Goal: Task Accomplishment & Management: Manage account settings

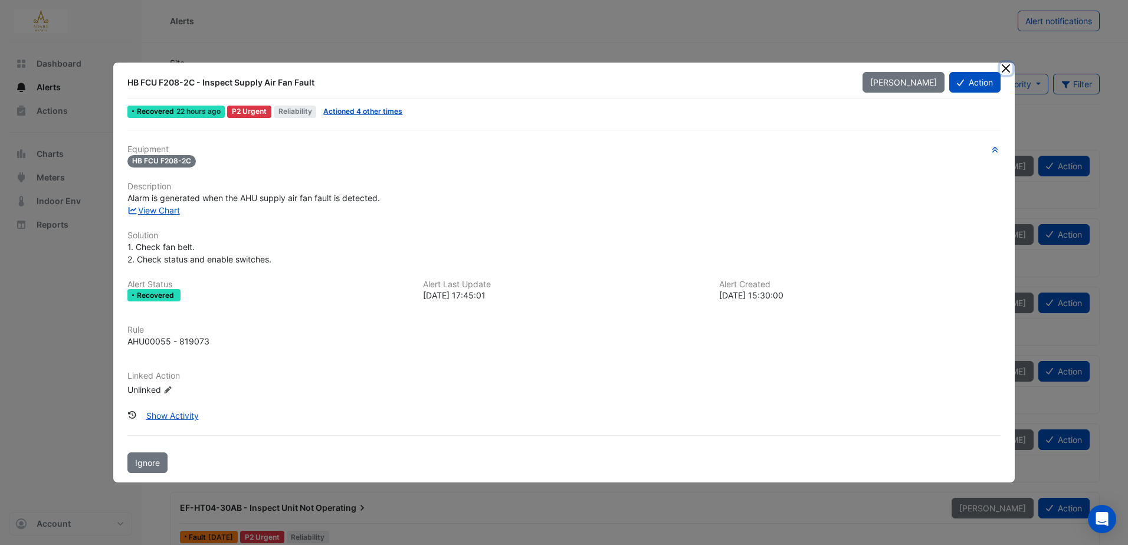
click at [1005, 68] on button "Close" at bounding box center [1006, 69] width 12 height 12
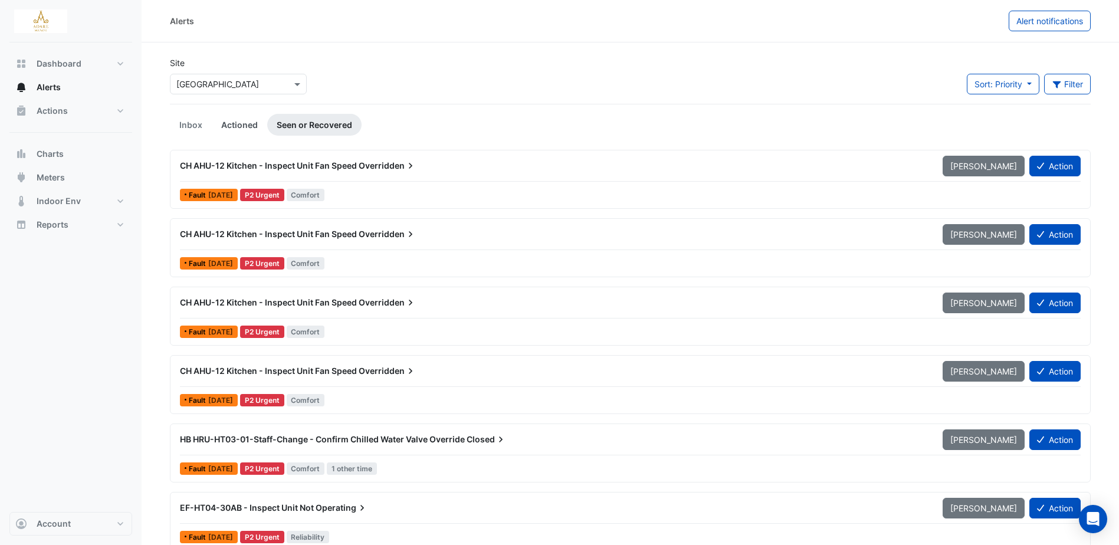
click at [236, 119] on link "Actioned" at bounding box center [239, 125] width 55 height 22
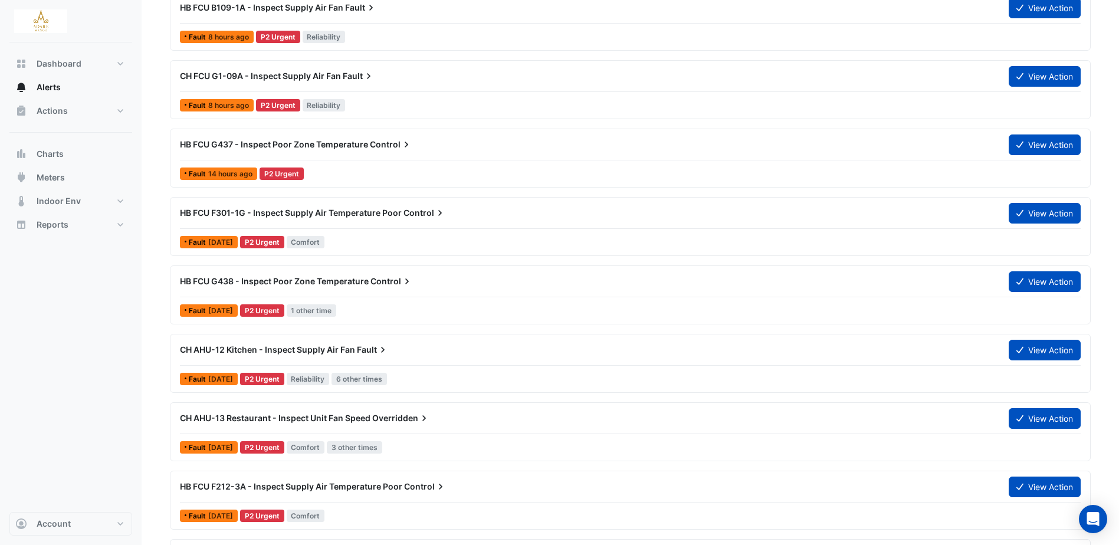
scroll to position [354, 0]
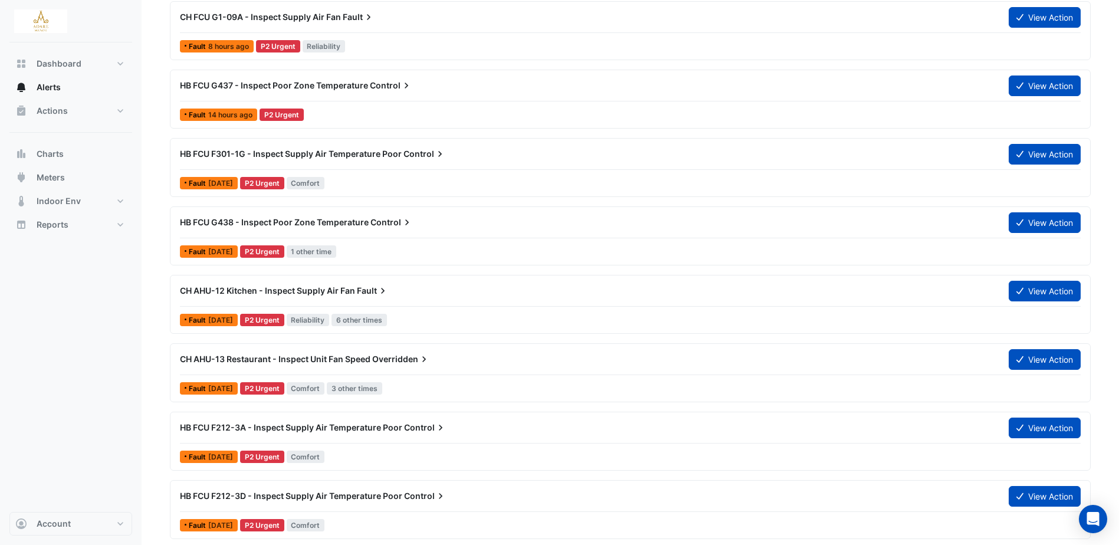
click at [391, 361] on span "Overridden" at bounding box center [401, 359] width 58 height 12
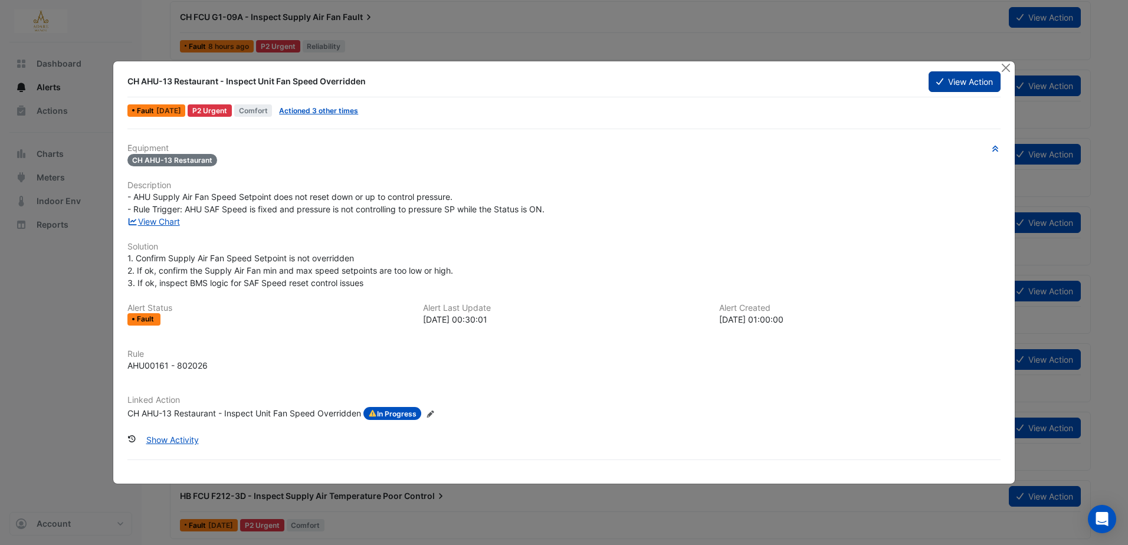
click at [964, 80] on button "View Action" at bounding box center [965, 81] width 72 height 21
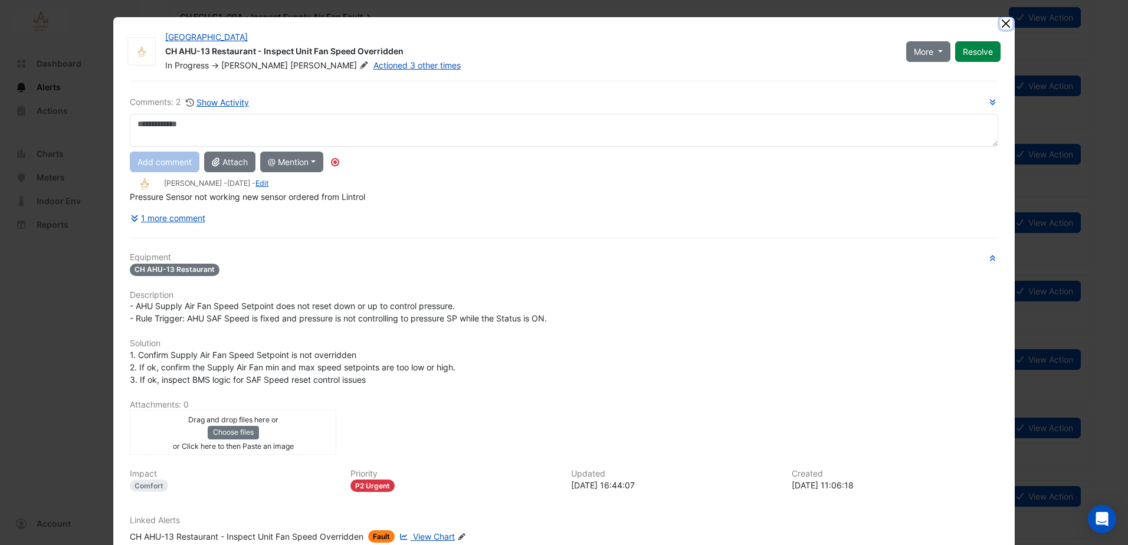
click at [1006, 22] on button "Close" at bounding box center [1006, 23] width 12 height 12
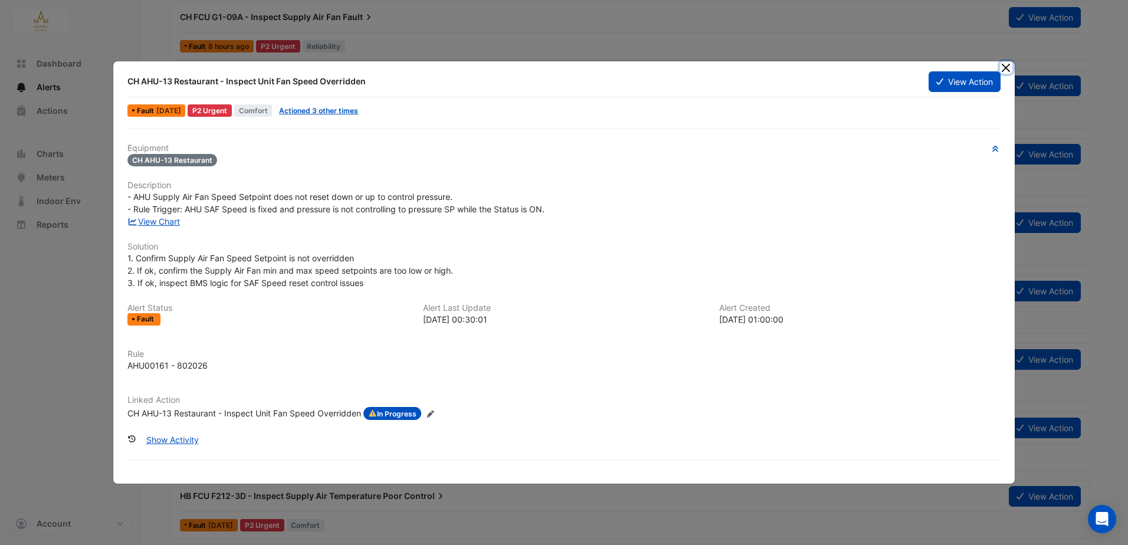
click at [1005, 66] on button "Close" at bounding box center [1006, 67] width 12 height 12
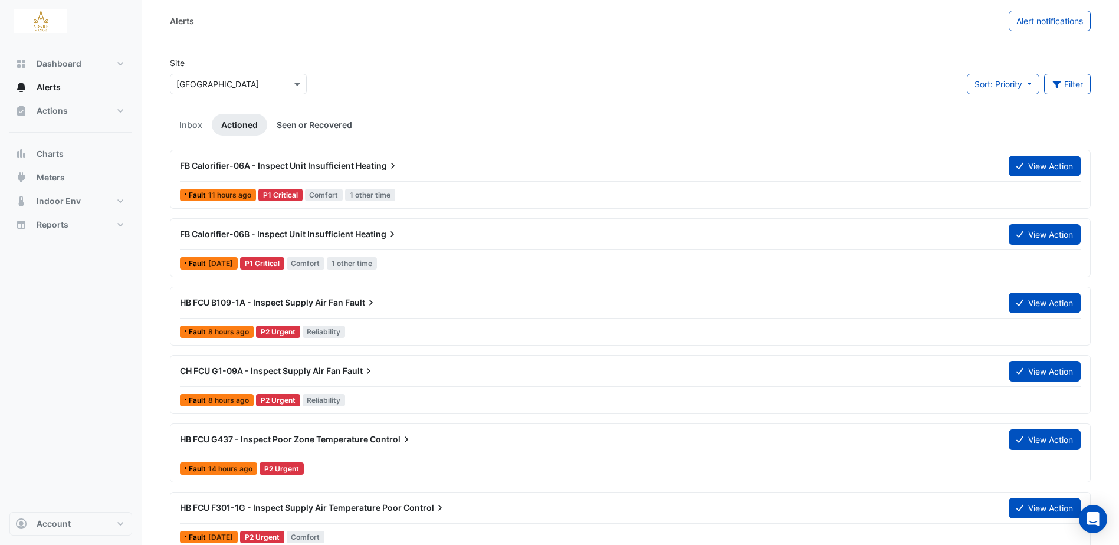
click at [316, 126] on link "Seen or Recovered" at bounding box center [314, 125] width 94 height 22
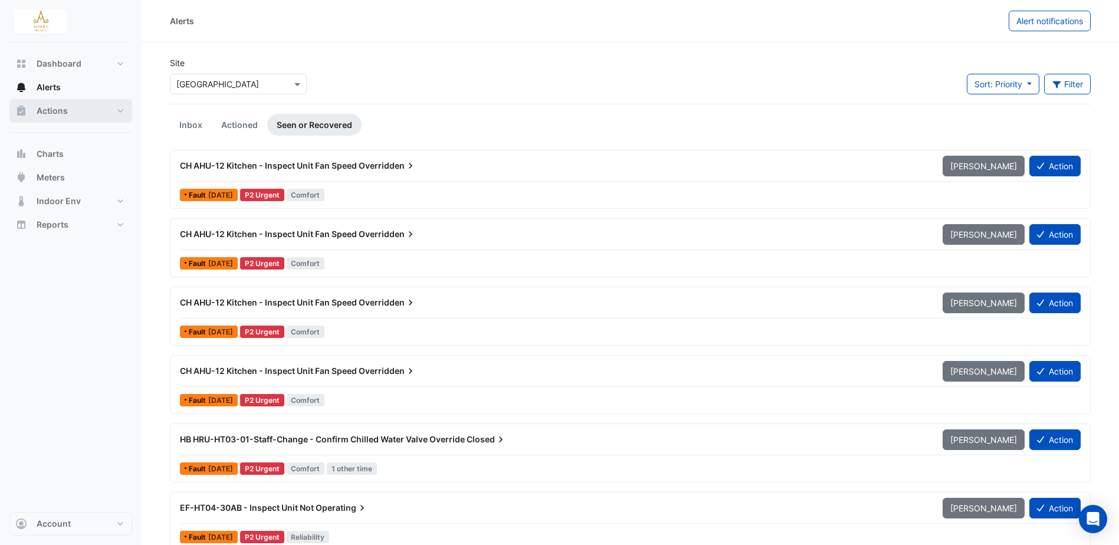
click at [61, 108] on span "Actions" at bounding box center [52, 111] width 31 height 12
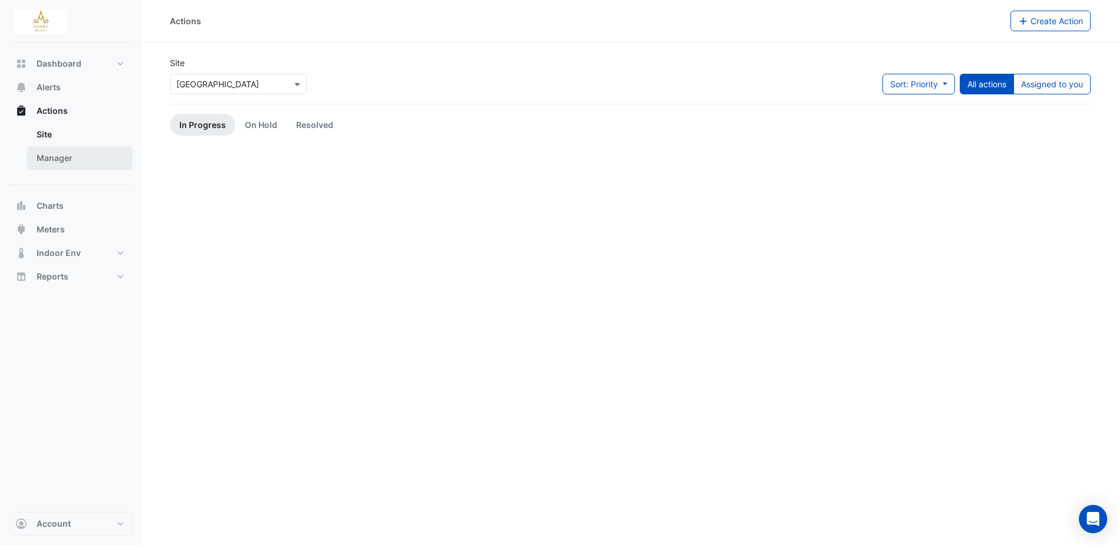
click at [58, 159] on link "Manager" at bounding box center [79, 158] width 105 height 24
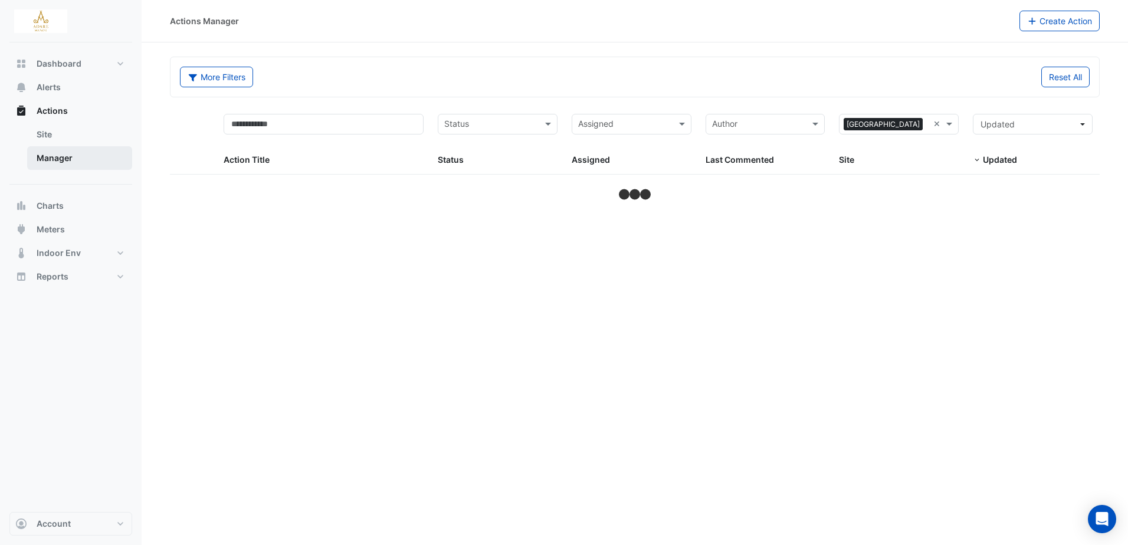
select select "***"
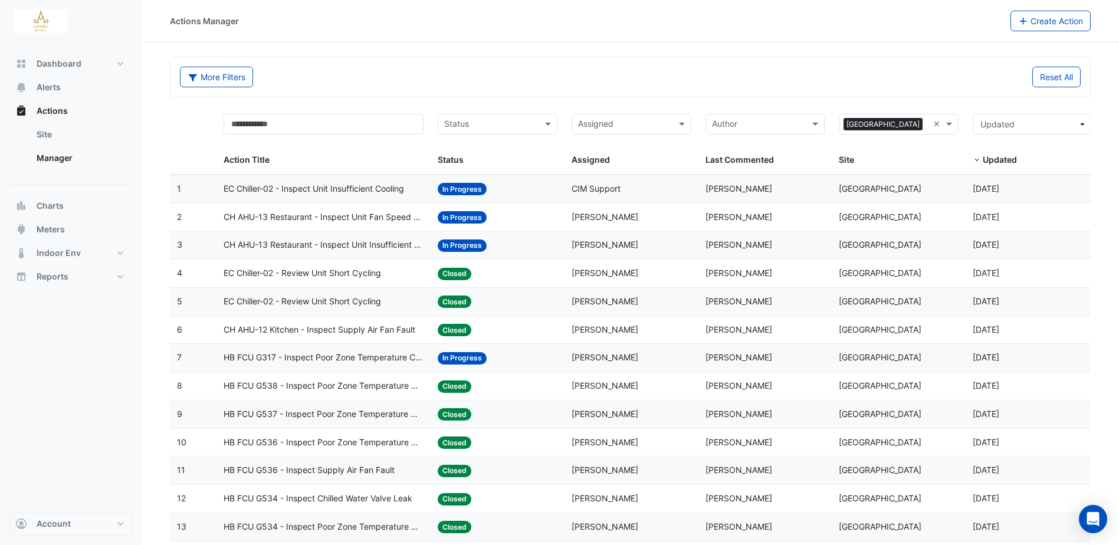
click at [369, 239] on span "CH AHU-13 Restaurant - Inspect Unit Insufficient Cooling" at bounding box center [324, 245] width 200 height 14
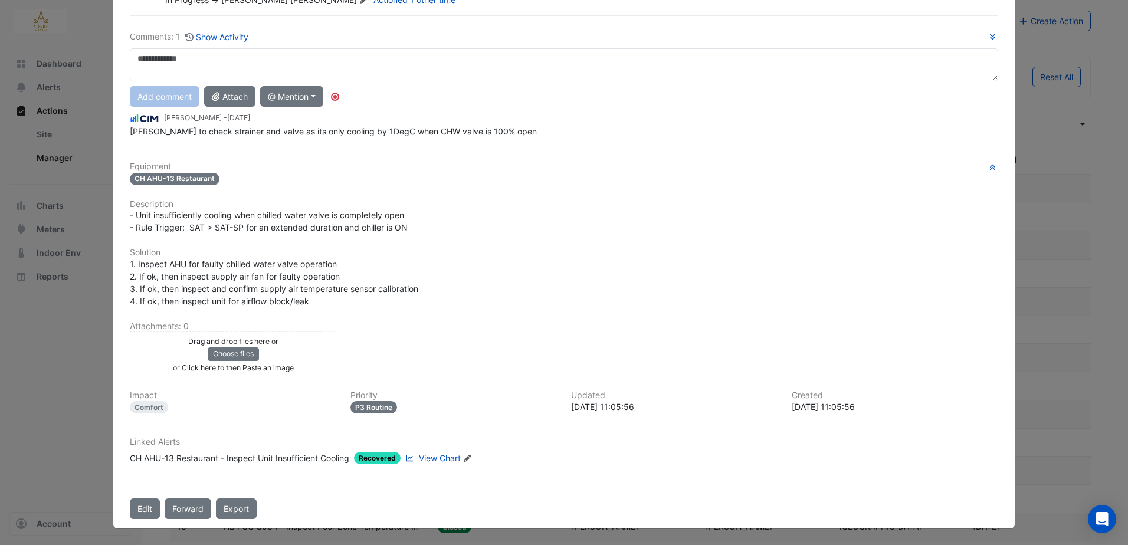
scroll to position [66, 0]
click at [450, 457] on span "View Chart" at bounding box center [440, 457] width 42 height 10
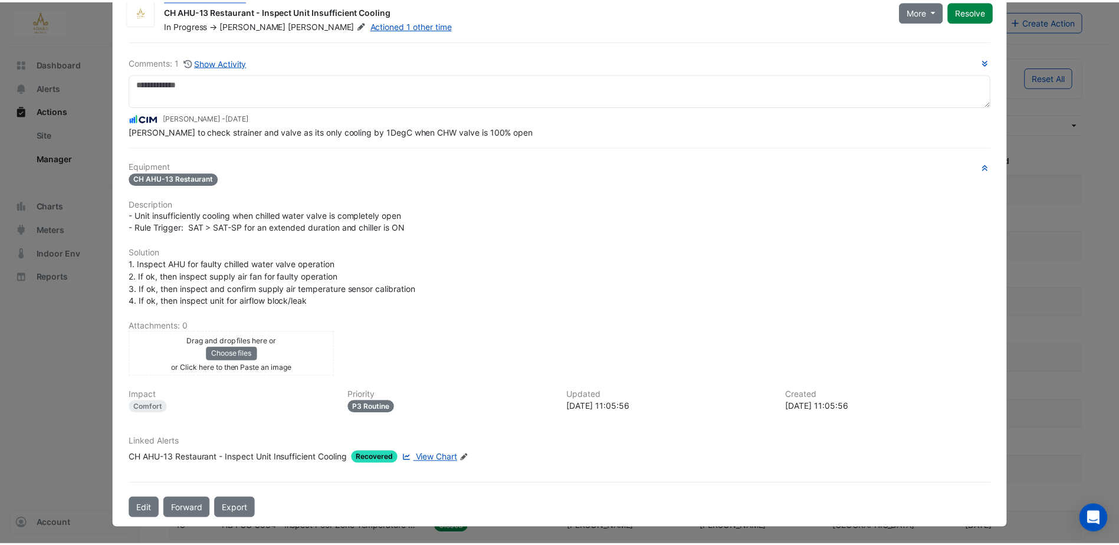
scroll to position [0, 0]
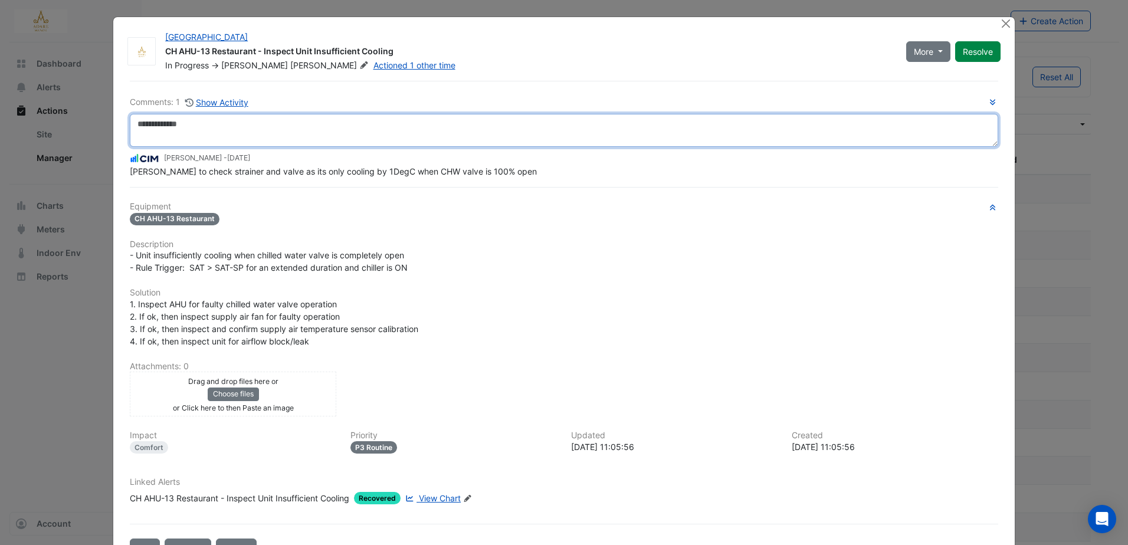
drag, startPoint x: 299, startPoint y: 122, endPoint x: 315, endPoint y: 122, distance: 16.5
click at [299, 122] on textarea at bounding box center [564, 130] width 868 height 33
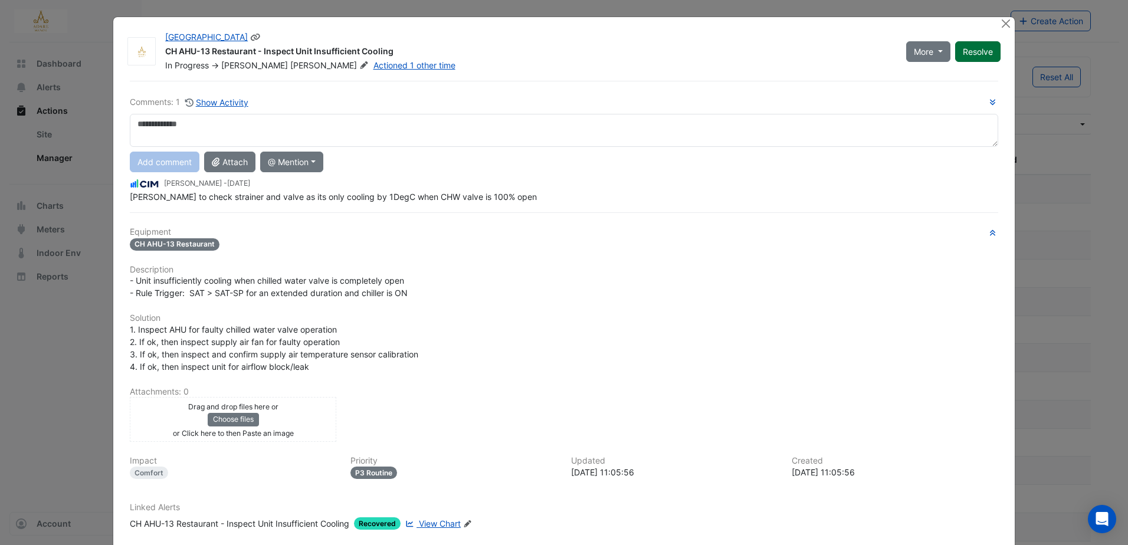
click at [969, 48] on button "Resolve" at bounding box center [977, 51] width 45 height 21
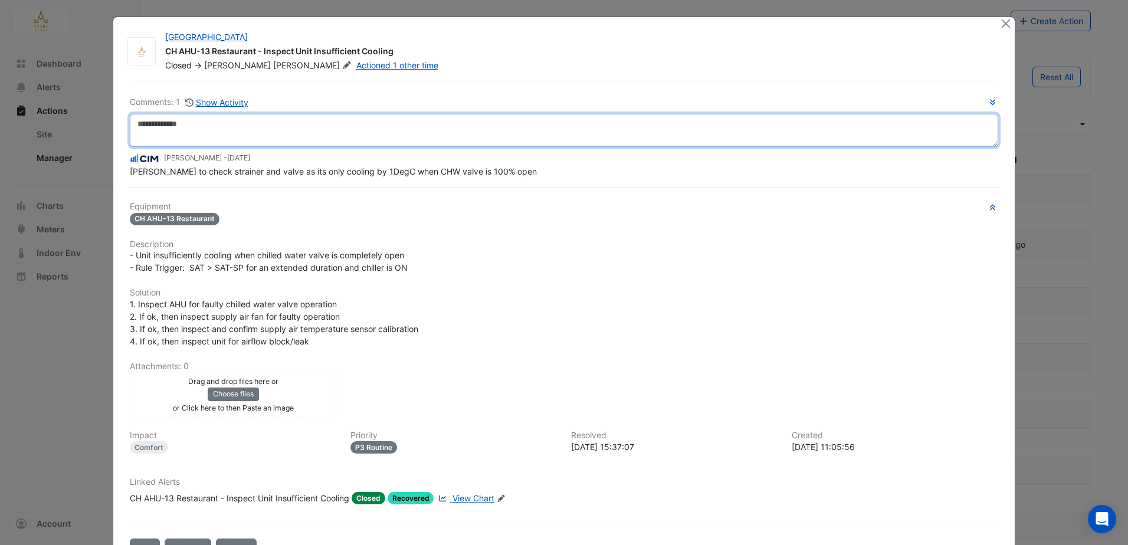
click at [285, 129] on textarea at bounding box center [564, 130] width 868 height 33
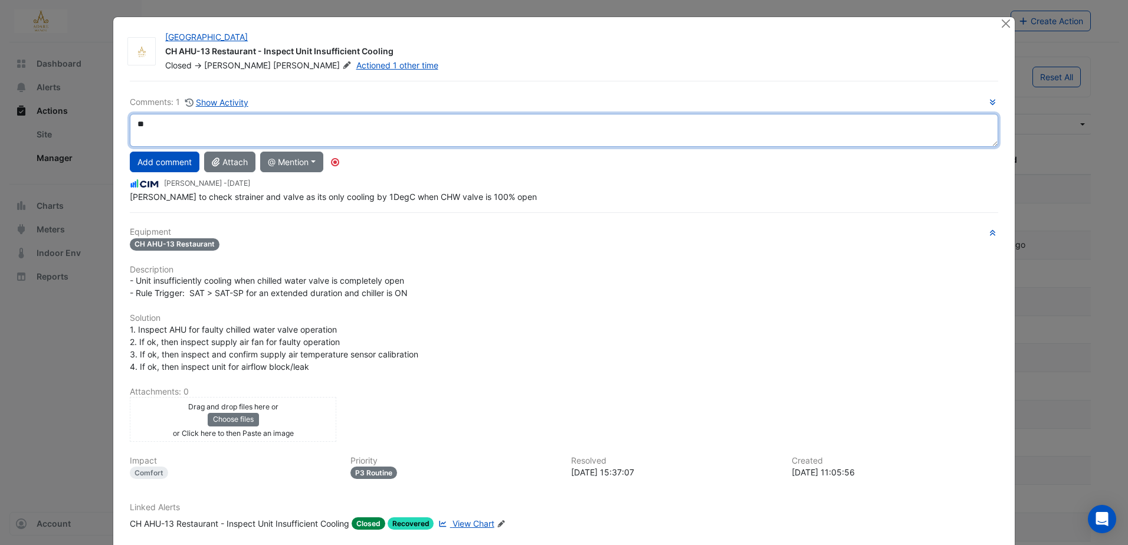
type textarea "*"
drag, startPoint x: 303, startPoint y: 126, endPoint x: 316, endPoint y: 155, distance: 32.5
click at [304, 149] on div "**********" at bounding box center [564, 149] width 868 height 107
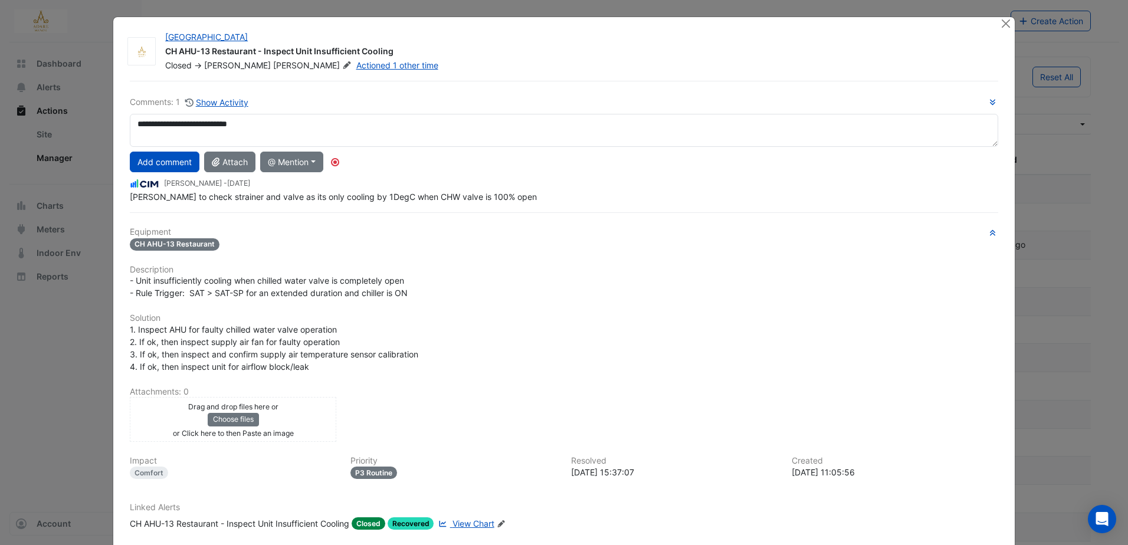
click at [573, 288] on div "- Unit insufficiently cooling when chilled water valve is completely open - Rul…" at bounding box center [564, 286] width 868 height 25
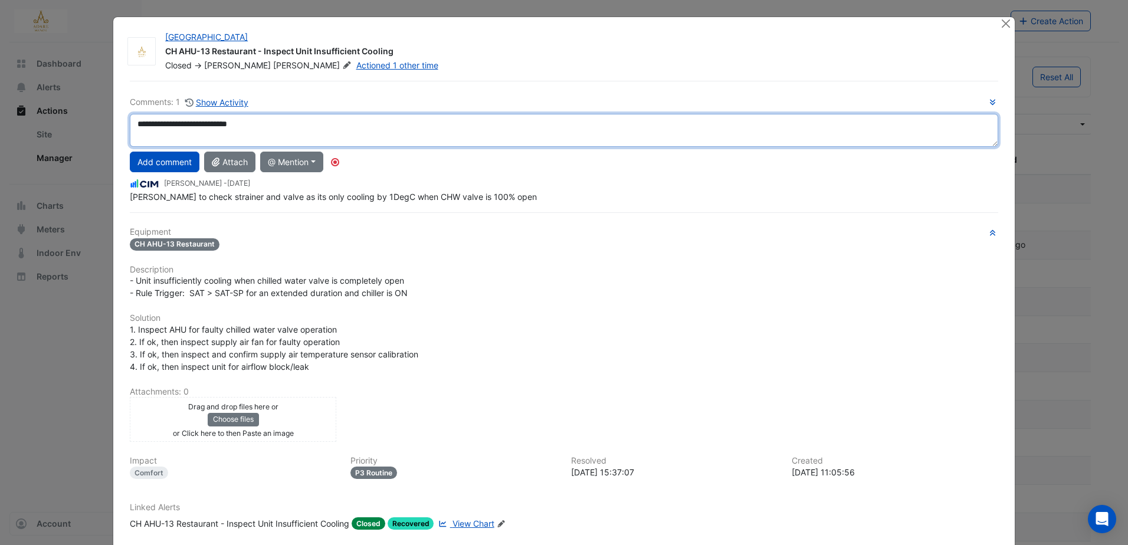
click at [368, 121] on textarea "**********" at bounding box center [564, 130] width 868 height 33
type textarea "**********"
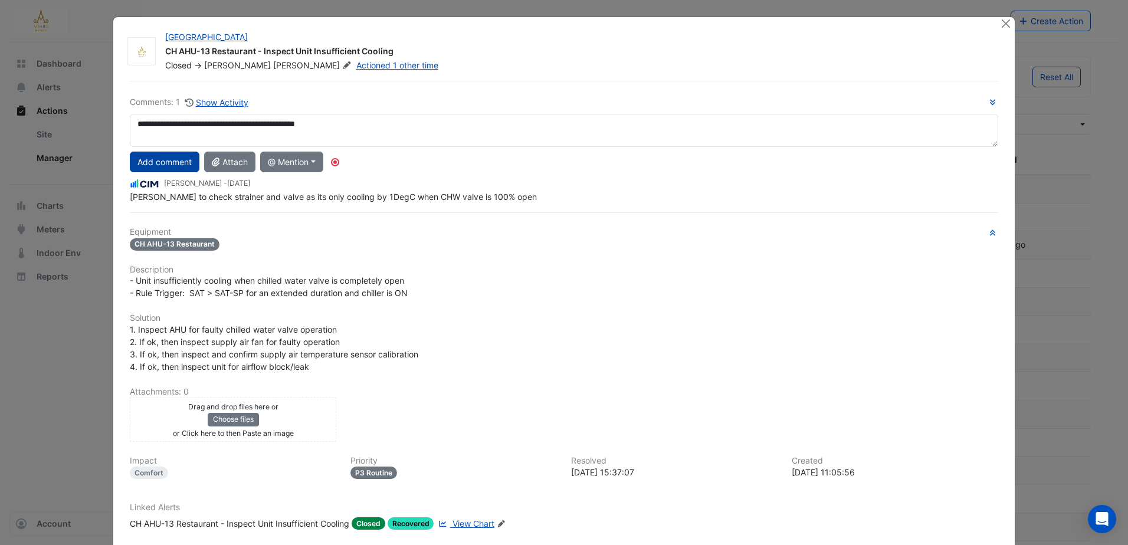
click at [146, 162] on button "Add comment" at bounding box center [165, 162] width 70 height 21
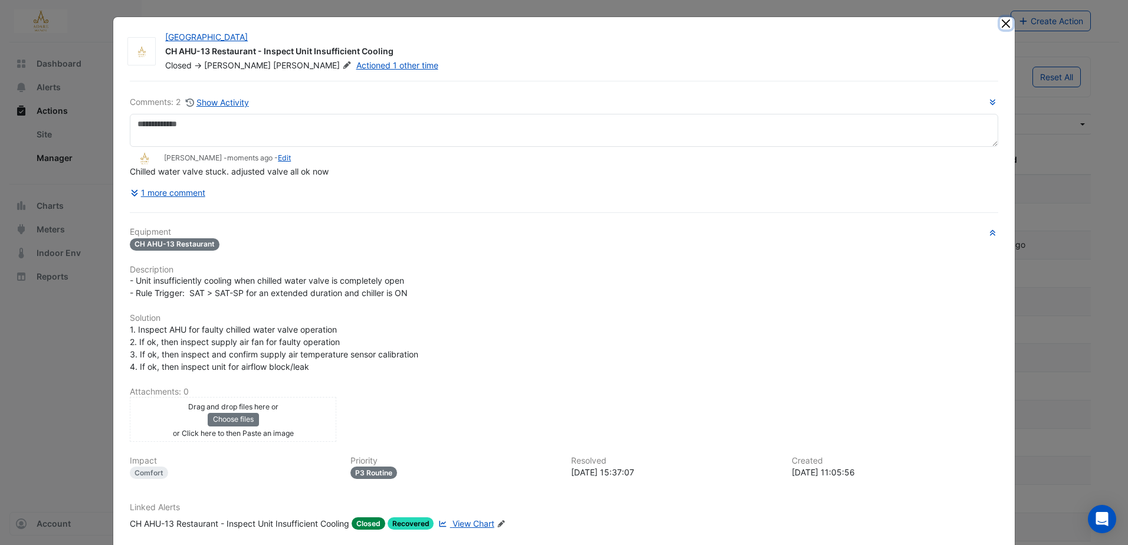
click at [1000, 20] on button "Close" at bounding box center [1006, 23] width 12 height 12
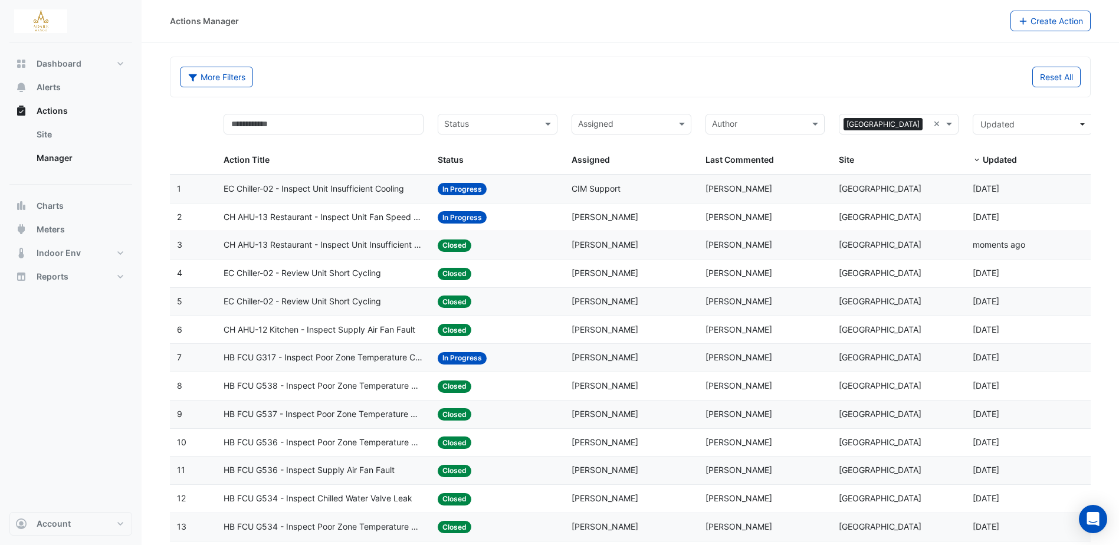
click at [352, 186] on span "EC Chiller-02 - Inspect Unit Insufficient Cooling" at bounding box center [314, 189] width 181 height 14
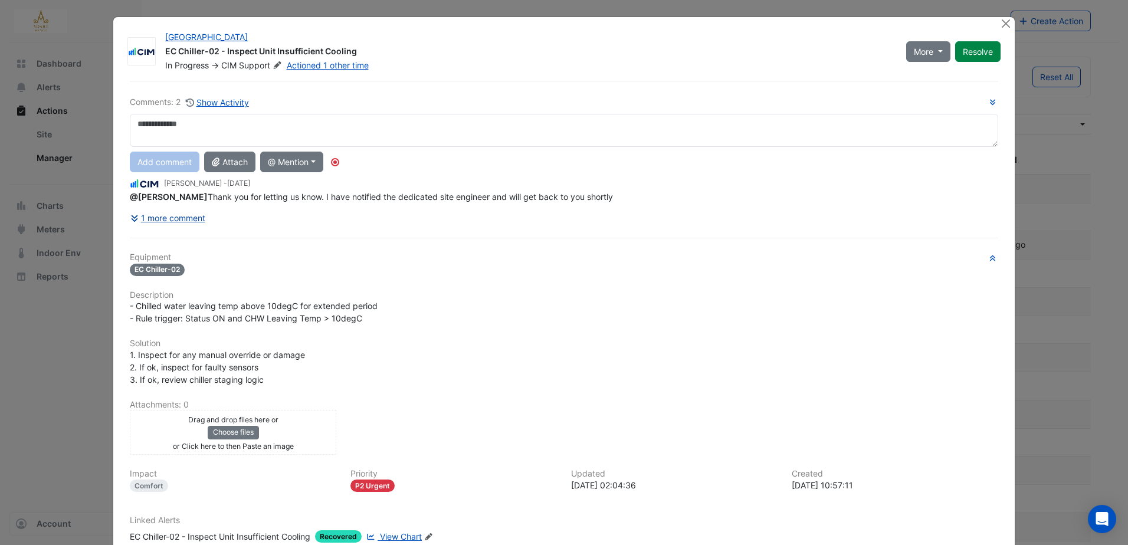
click at [175, 219] on button "1 more comment" at bounding box center [168, 218] width 76 height 21
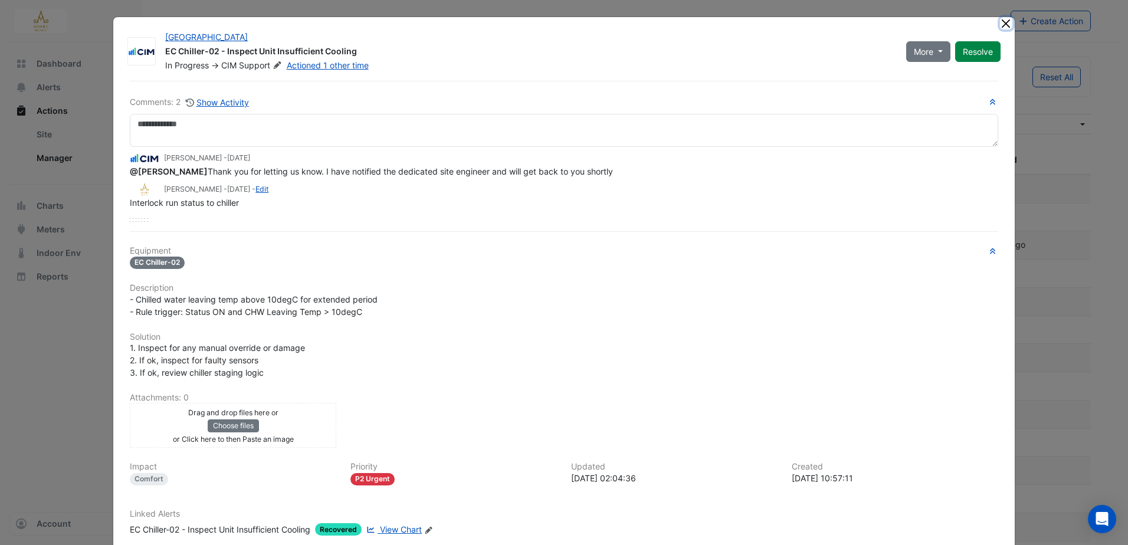
click at [1002, 25] on button "Close" at bounding box center [1006, 23] width 12 height 12
